Goal: Download file/media

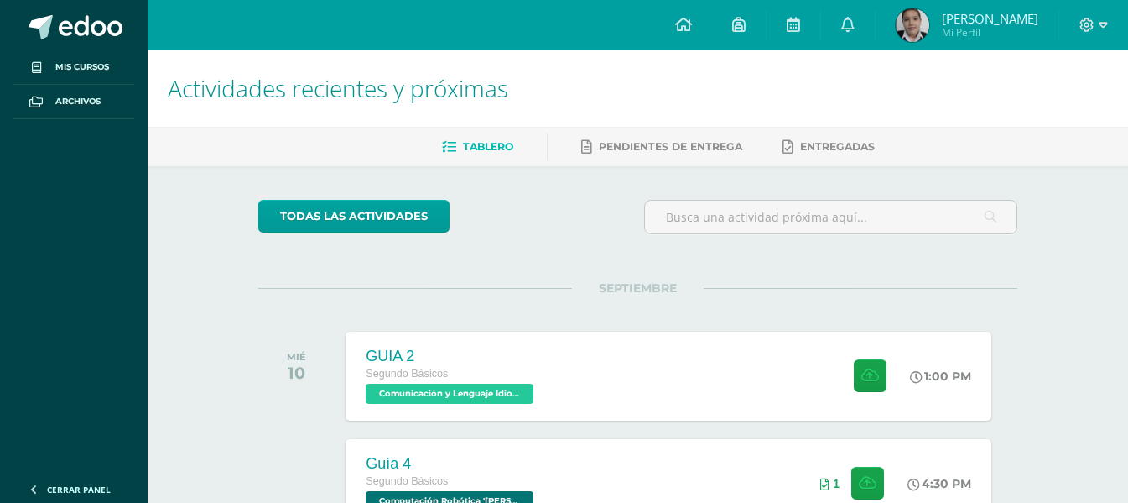
scroll to position [440, 0]
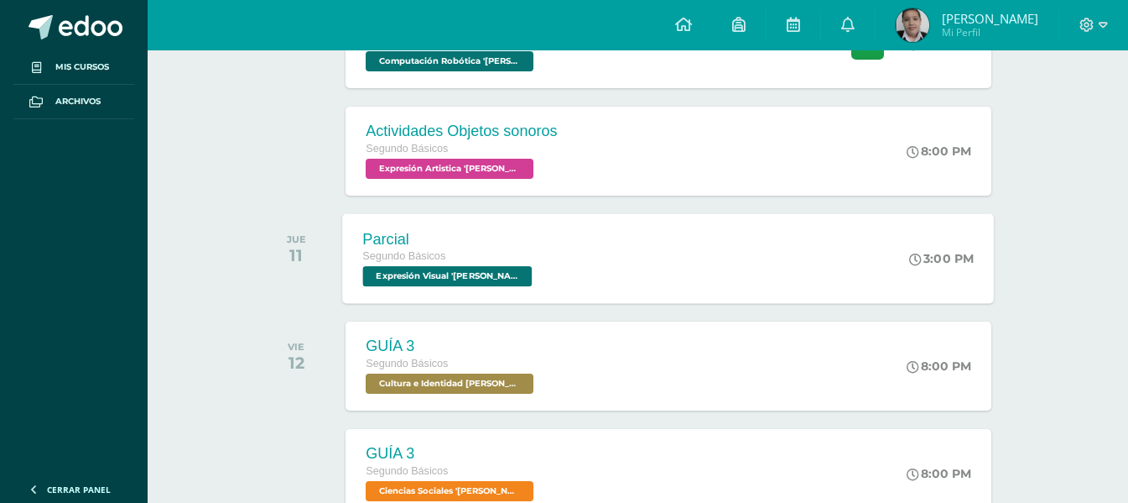
click at [544, 232] on div "Parcial Segundo Básicos Expresión Visual 'Newton' 3:00 PM Parcial Expresión Vis…" at bounding box center [669, 258] width 652 height 90
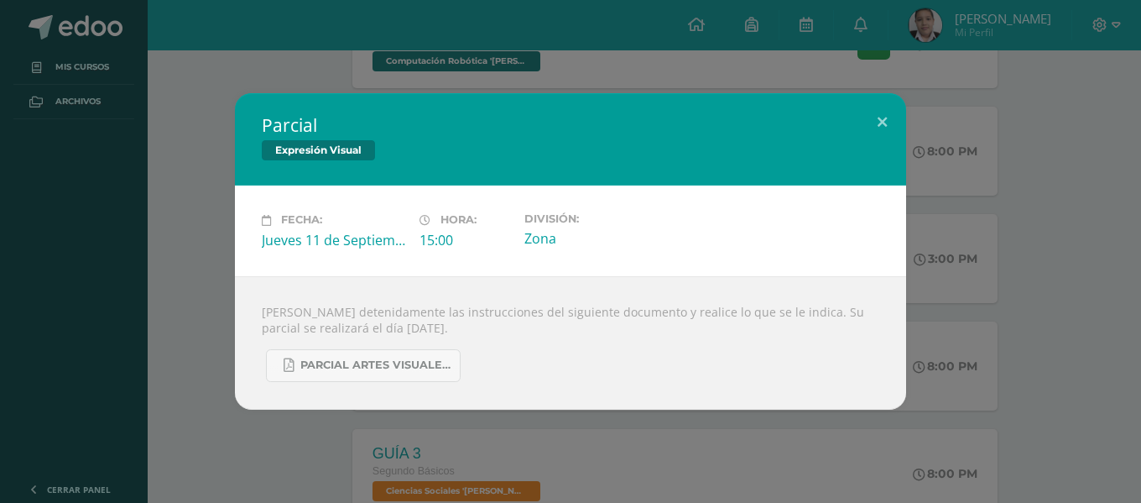
click at [336, 342] on div "PARCIAL ARTES VISUALES. IV BIM.docx.pdf" at bounding box center [570, 359] width 617 height 46
click at [356, 363] on span "PARCIAL ARTES VISUALES. IV BIM.docx.pdf" at bounding box center [375, 364] width 151 height 13
click at [274, 77] on div "Parcial Expresión Visual Fecha: Jueves 11 de Septiembre Hora: 15:00 División: Z…" at bounding box center [570, 251] width 1141 height 503
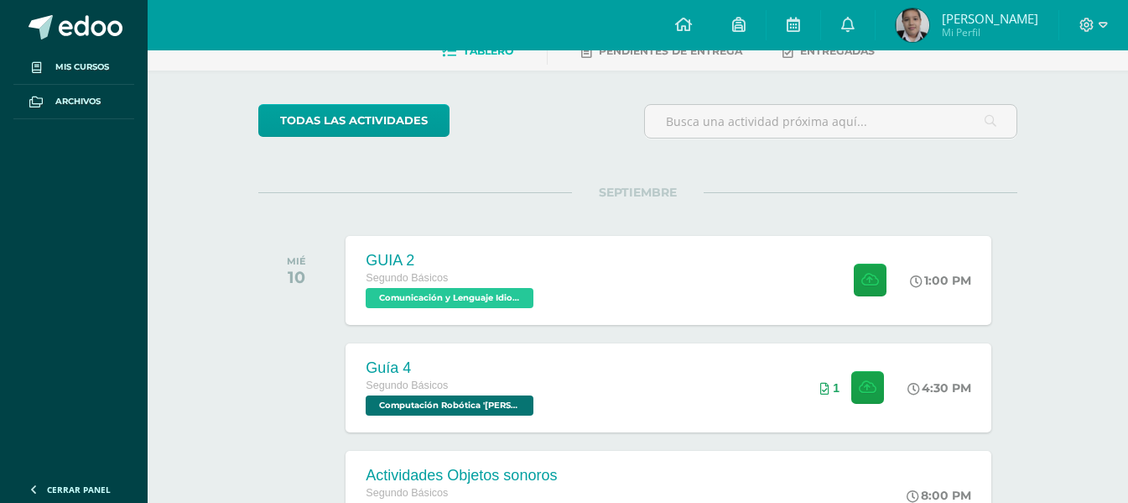
scroll to position [94, 0]
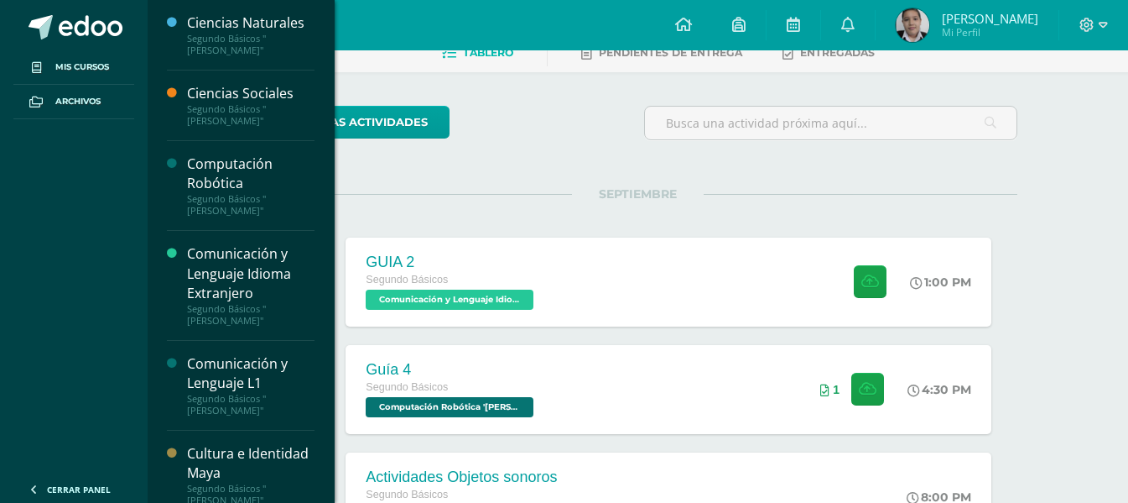
click at [324, 329] on div "Ciencias Naturales Segundo Básicos "Newton" Ciencias Sociales Segundo Básicos "…" at bounding box center [241, 251] width 188 height 503
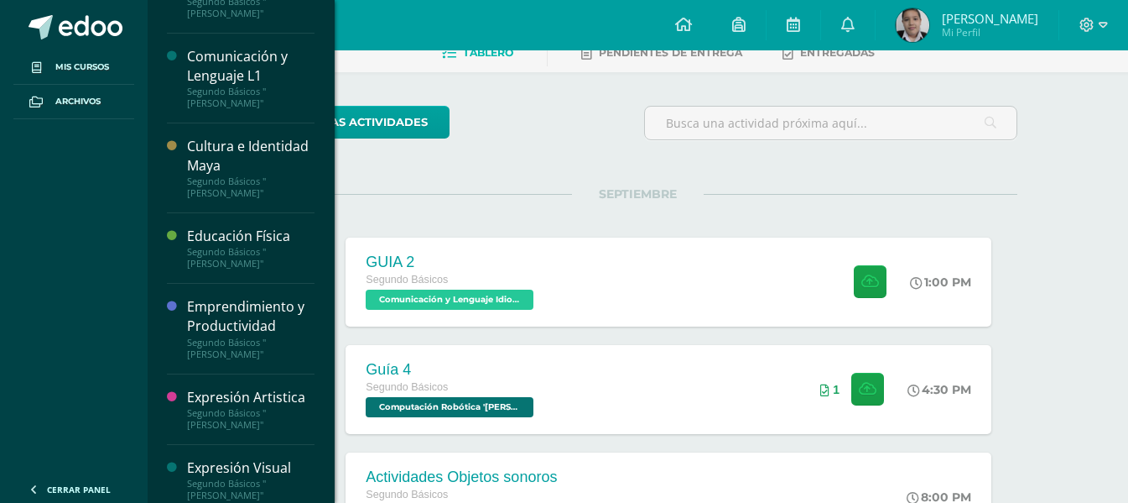
scroll to position [456, 0]
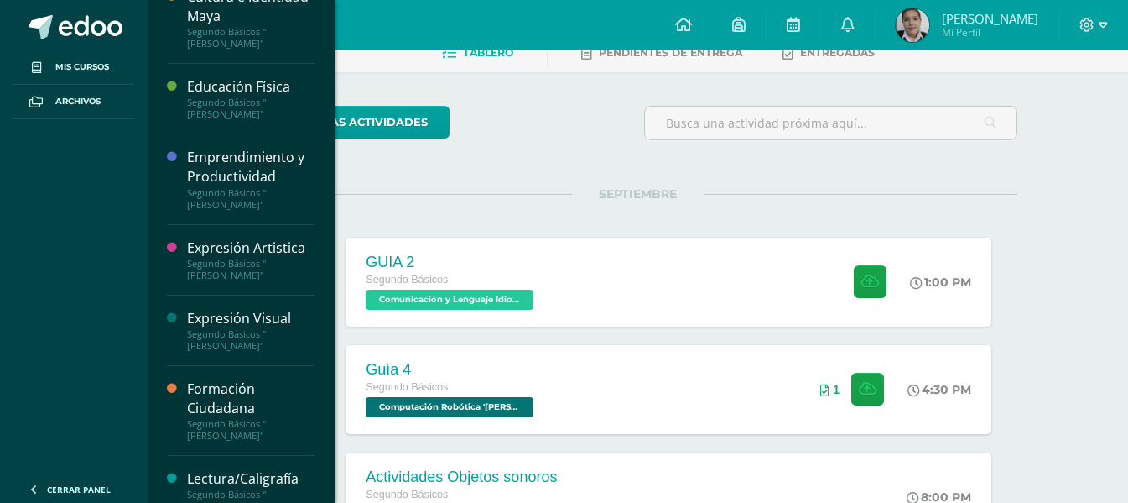
click at [264, 328] on div "Segundo Básicos "[PERSON_NAME]"" at bounding box center [251, 339] width 128 height 23
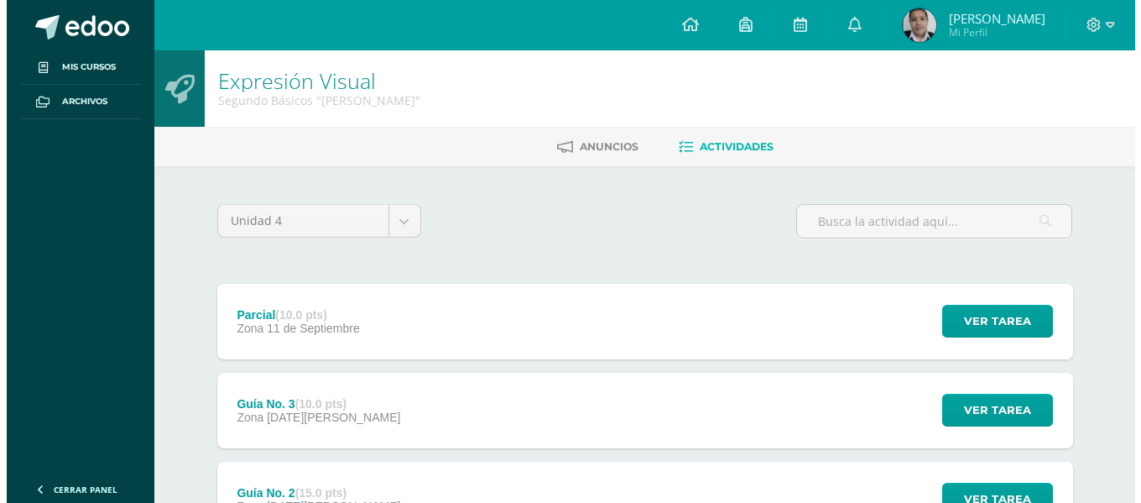
scroll to position [34, 0]
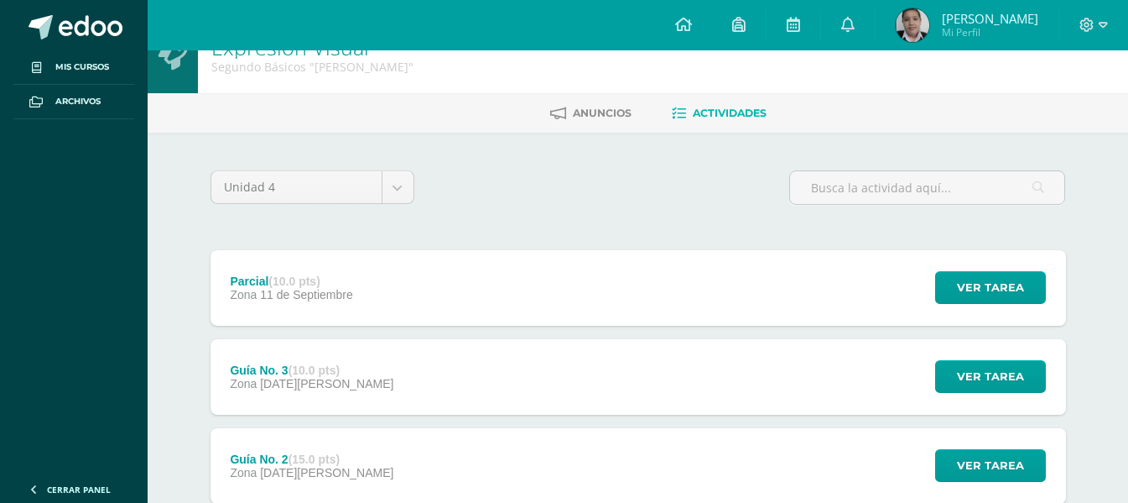
click at [1005, 357] on div "Ver tarea" at bounding box center [988, 377] width 156 height 76
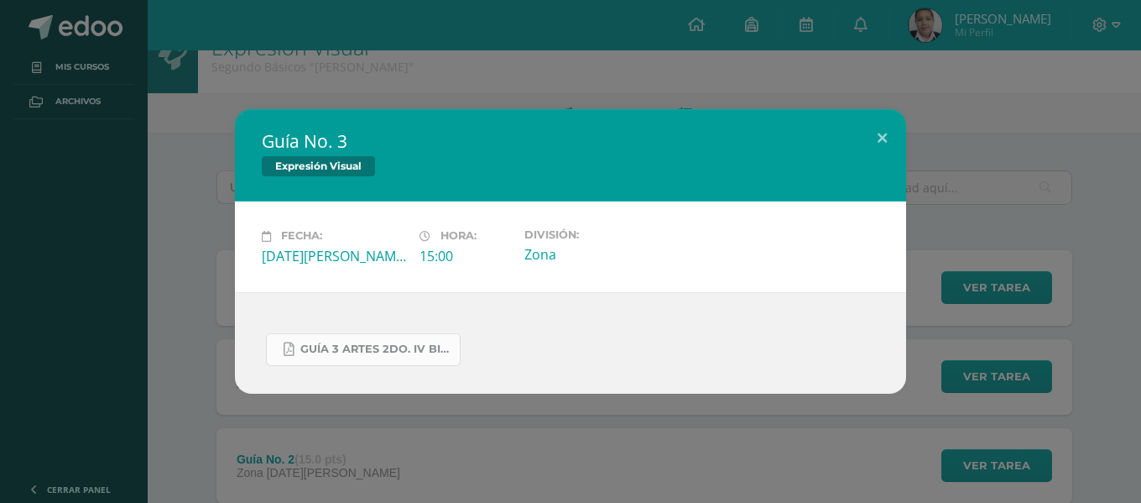
drag, startPoint x: 481, startPoint y: 327, endPoint x: 379, endPoint y: 342, distance: 102.6
click at [379, 342] on span "GUÍA 3 ARTES 2DO. IV BIM.docx.pdf" at bounding box center [375, 348] width 151 height 13
